Goal: Task Accomplishment & Management: Manage account settings

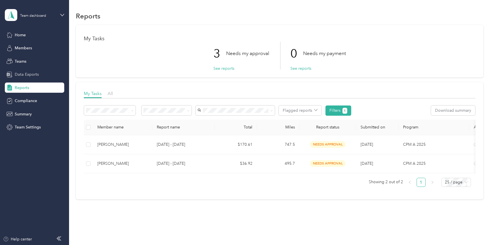
click at [30, 73] on span "Data Exports" at bounding box center [27, 74] width 24 height 6
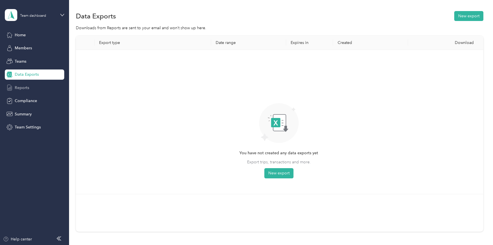
click at [30, 85] on div "Reports" at bounding box center [34, 87] width 59 height 10
